Goal: Task Accomplishment & Management: Use online tool/utility

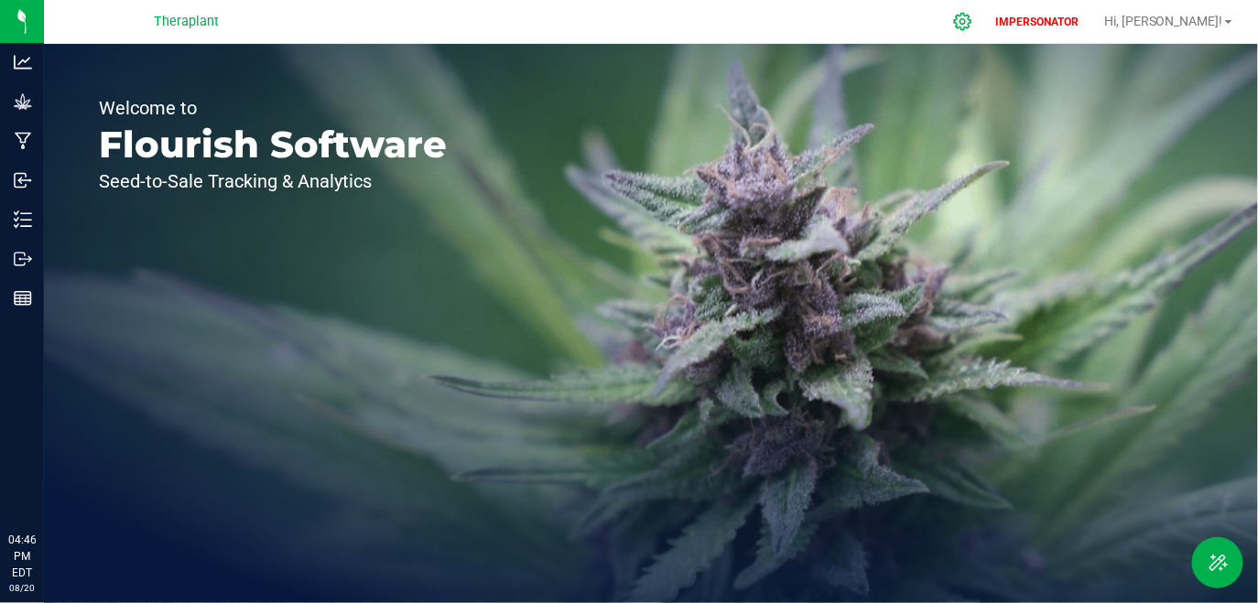
click at [986, 8] on div at bounding box center [963, 21] width 46 height 39
click at [972, 22] on icon at bounding box center [962, 21] width 19 height 19
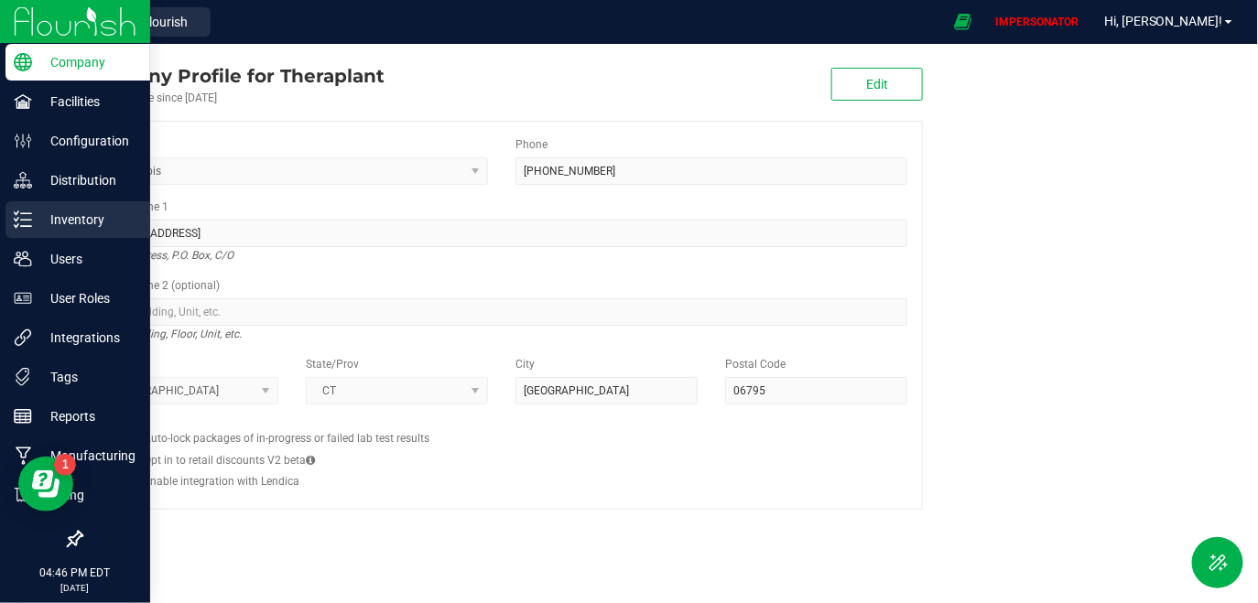
click at [73, 221] on p "Inventory" at bounding box center [87, 220] width 110 height 22
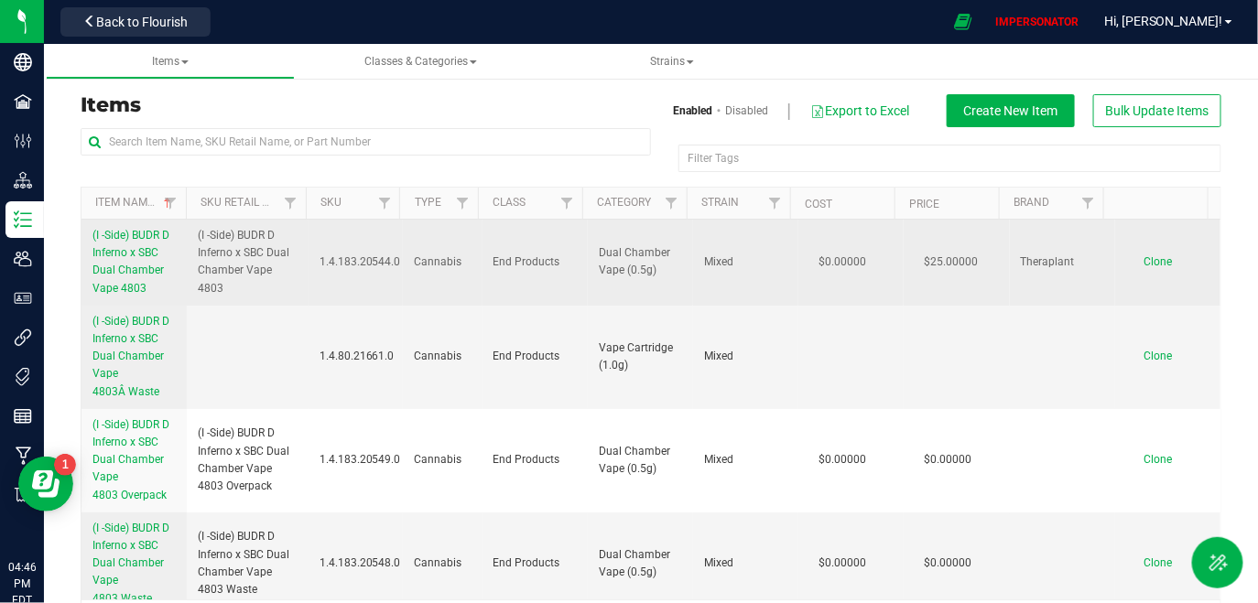
click at [147, 275] on span "(I -Side) BUDR D Inferno x SBC Dual Chamber Vape 4803" at bounding box center [130, 262] width 77 height 66
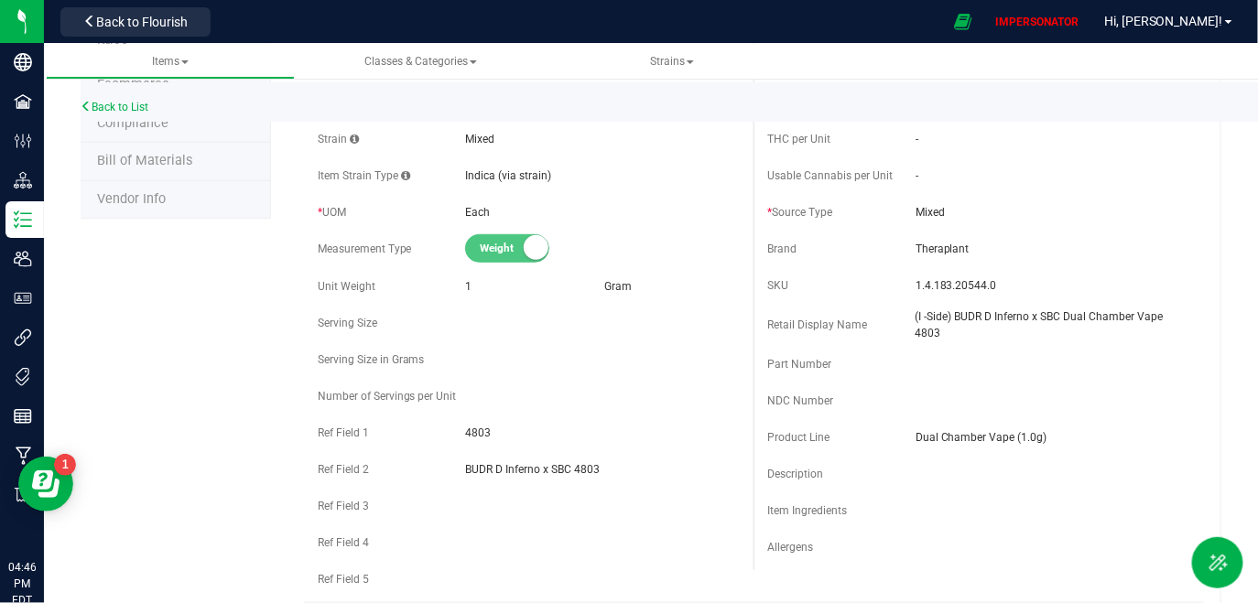
scroll to position [273, 0]
